Goal: Information Seeking & Learning: Understand process/instructions

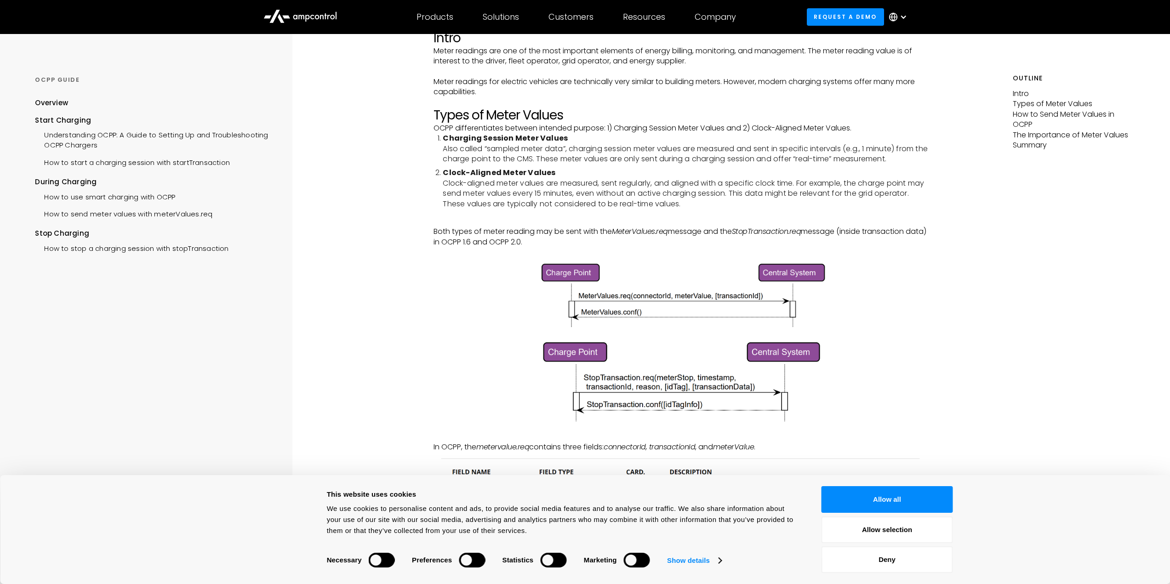
scroll to position [138, 0]
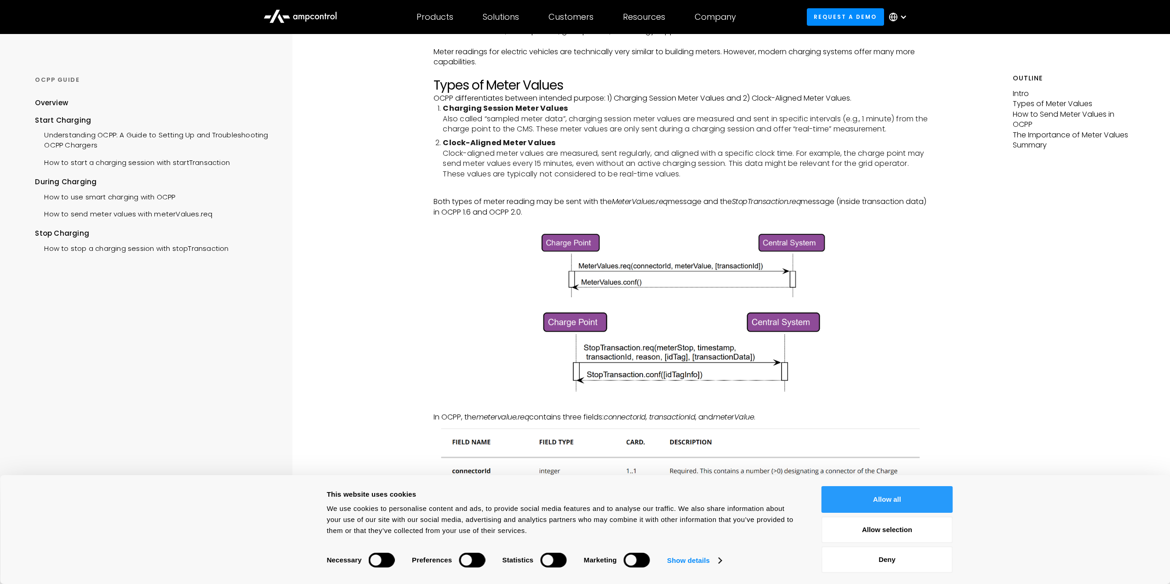
click at [883, 500] on button "Allow all" at bounding box center [886, 499] width 131 height 27
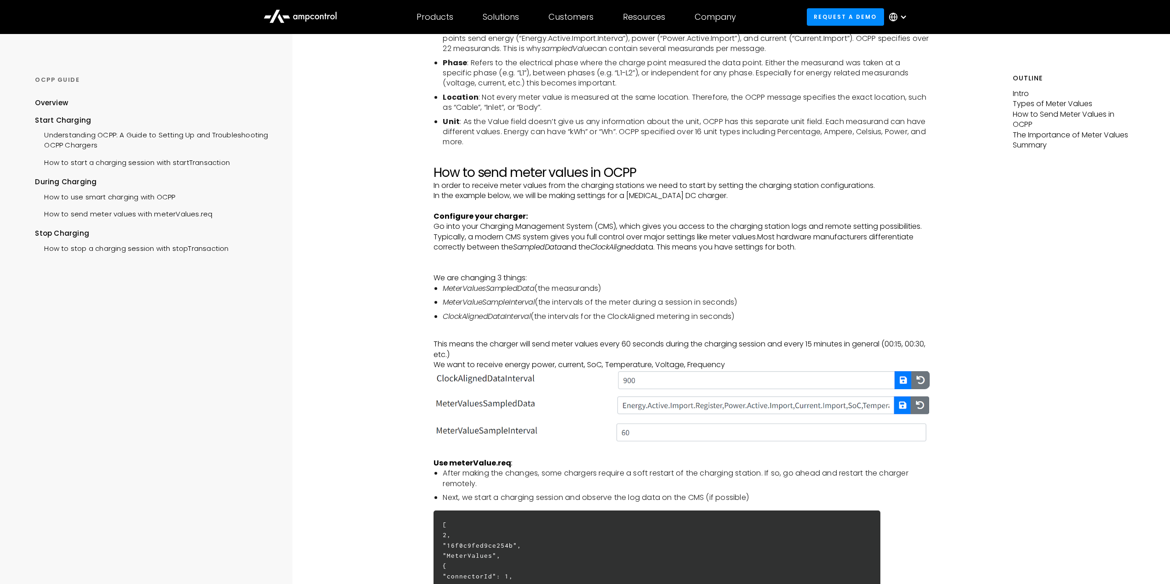
scroll to position [1241, 0]
click at [637, 433] on img at bounding box center [681, 432] width 496 height 22
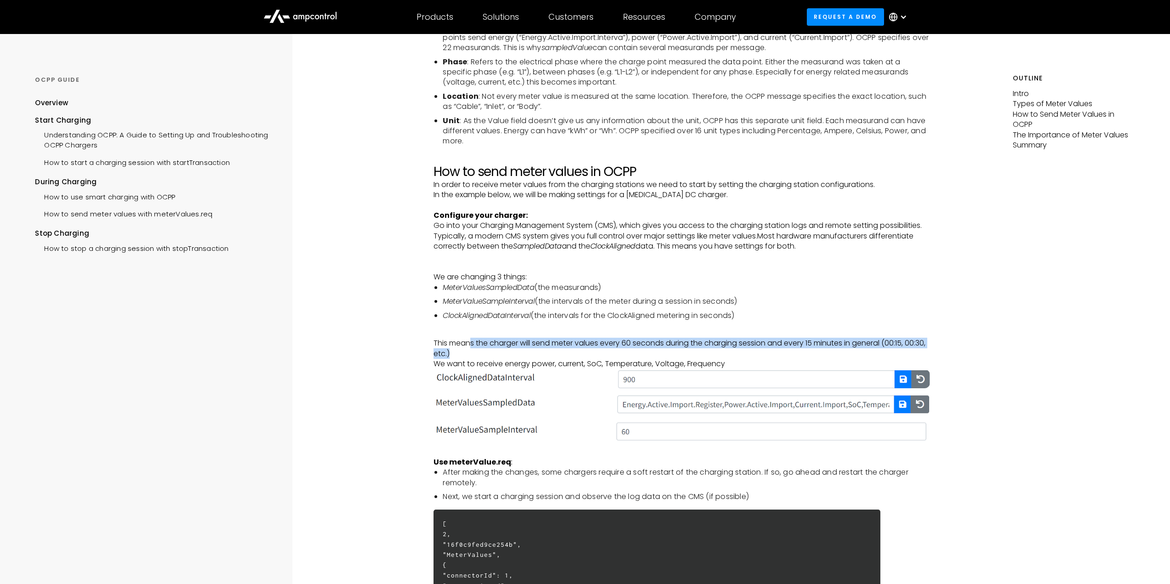
drag, startPoint x: 483, startPoint y: 341, endPoint x: 885, endPoint y: 349, distance: 402.7
click at [885, 349] on p "This means the charger will send meter values every 60 seconds during the charg…" at bounding box center [681, 353] width 496 height 31
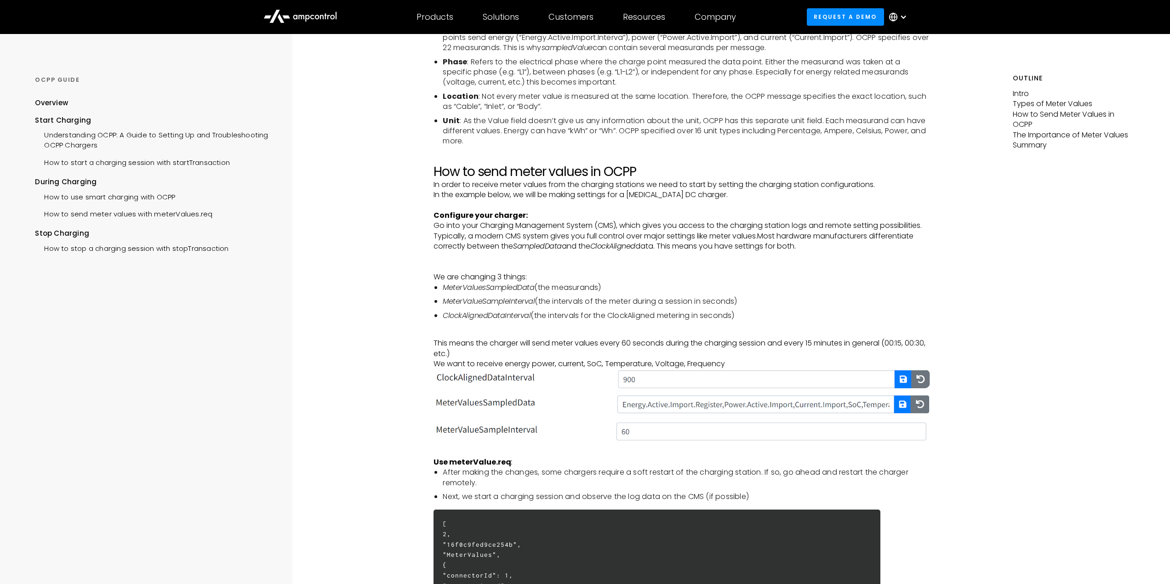
click at [487, 360] on p "This means the charger will send meter values every 60 seconds during the charg…" at bounding box center [681, 353] width 496 height 31
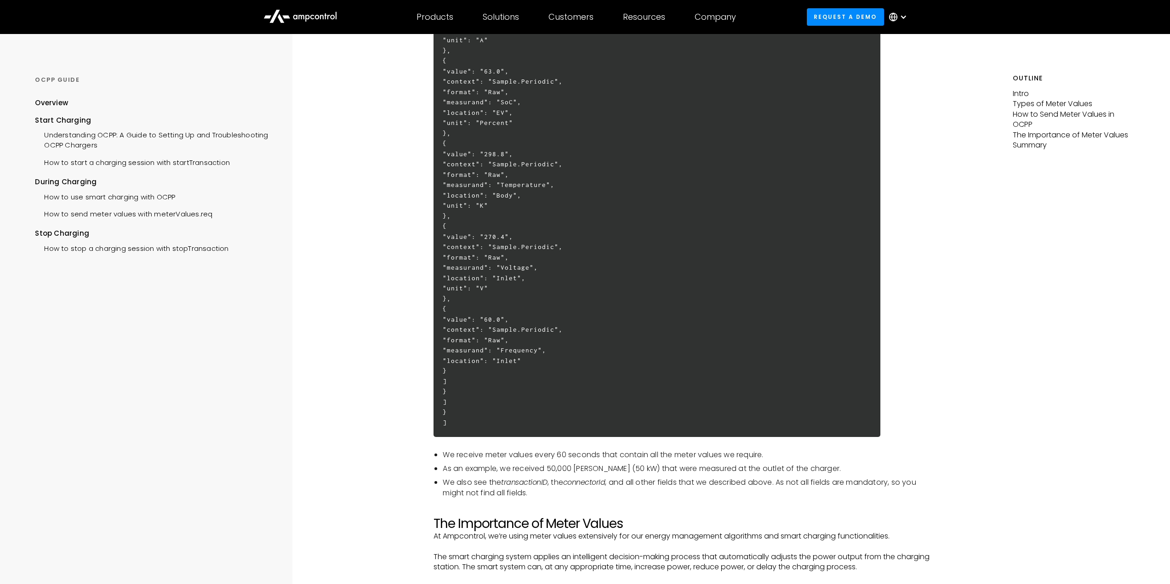
scroll to position [2068, 0]
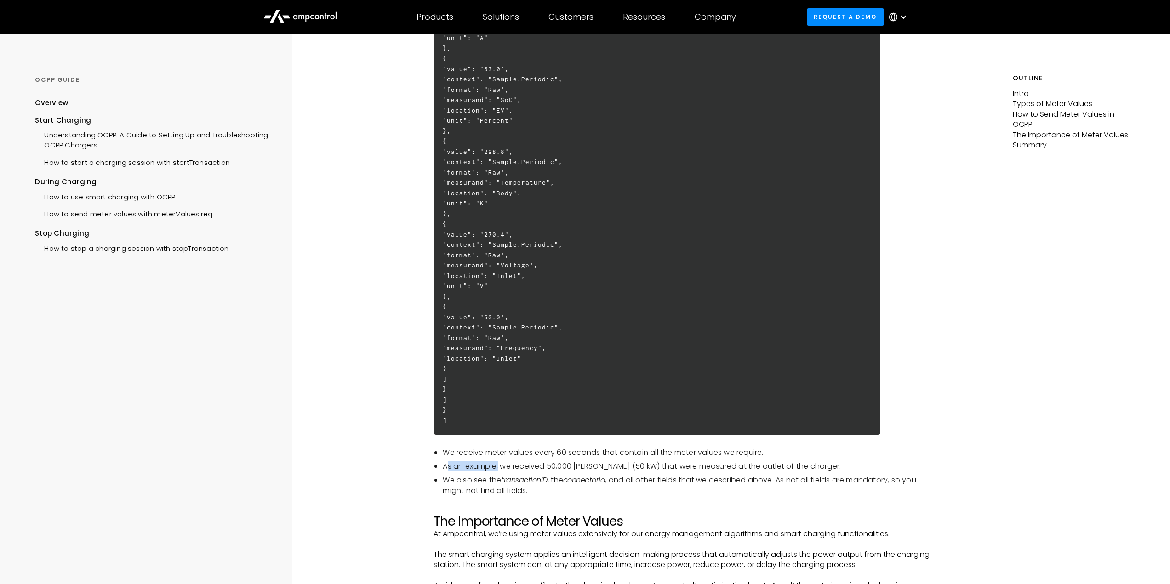
drag, startPoint x: 448, startPoint y: 466, endPoint x: 499, endPoint y: 464, distance: 50.6
click at [499, 464] on li "As an example, we received 50,000 [PERSON_NAME] (50 kW) that were measured at t…" at bounding box center [686, 466] width 487 height 10
click at [534, 464] on li "As an example, we received 50,000 [PERSON_NAME] (50 kW) that were measured at t…" at bounding box center [686, 466] width 487 height 10
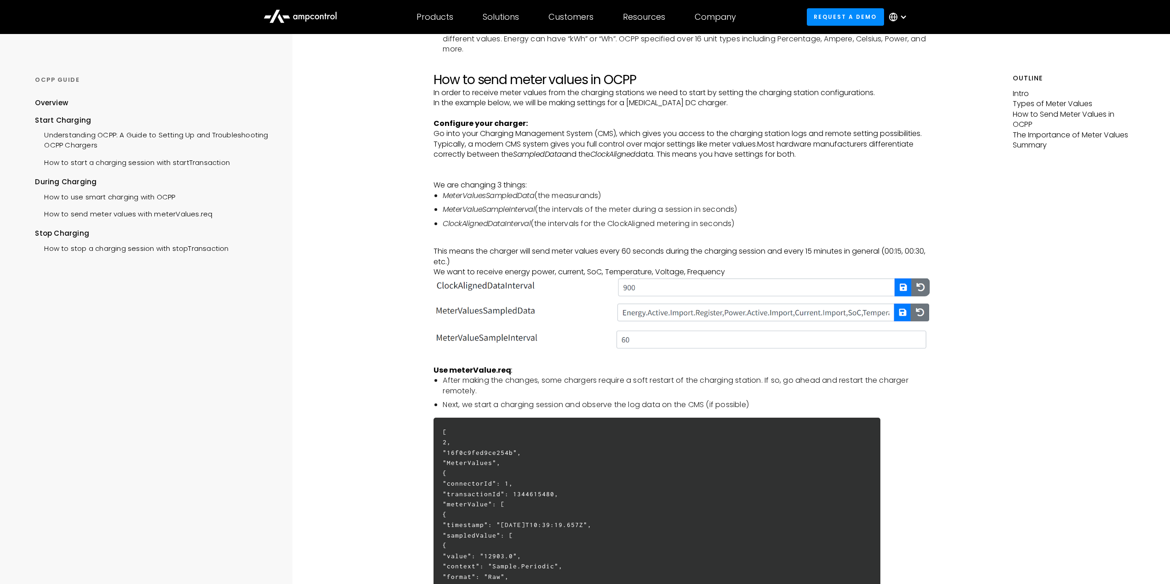
scroll to position [1241, 0]
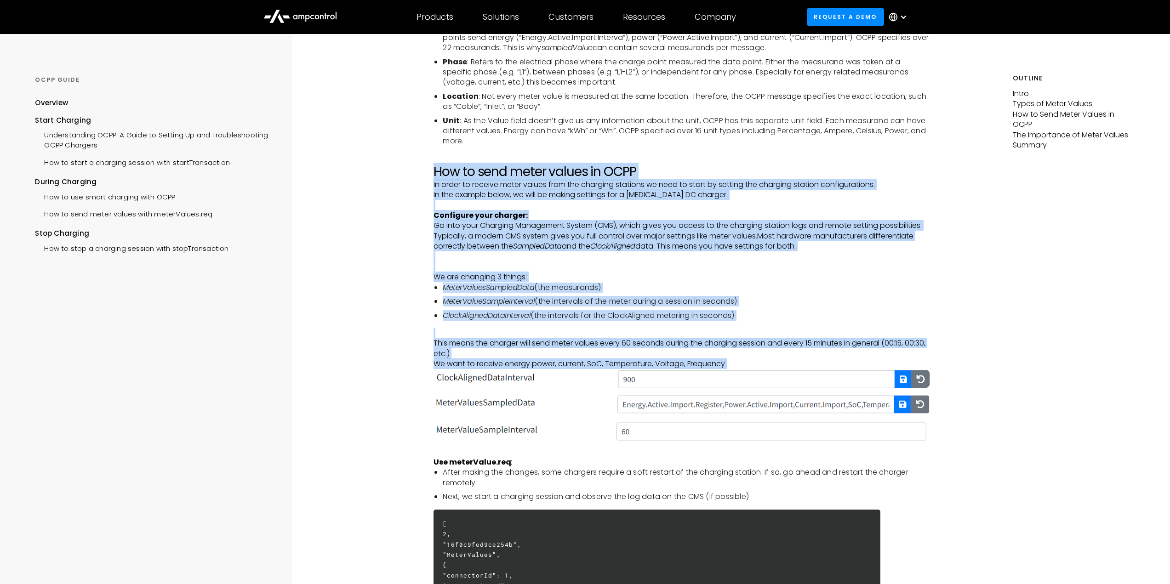
drag, startPoint x: 436, startPoint y: 168, endPoint x: 574, endPoint y: 440, distance: 304.6
click at [574, 440] on div "Intro Meter readings are one of the most important elements of energy billing, …" at bounding box center [681, 247] width 496 height 2701
copy div "Lor ip dolo sitam consec ad ELIT Se doeiu te incidid utlab etdolo magn ali enim…"
